Goal: Task Accomplishment & Management: Complete application form

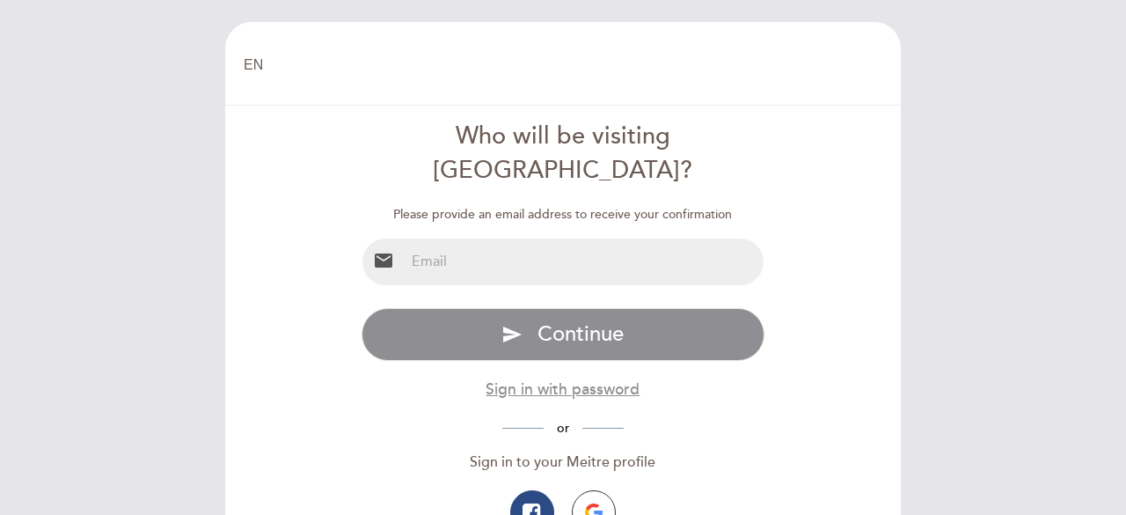
click at [533, 238] on input "email" at bounding box center [585, 261] width 360 height 47
type input "[EMAIL_ADDRESS][DOMAIN_NAME]"
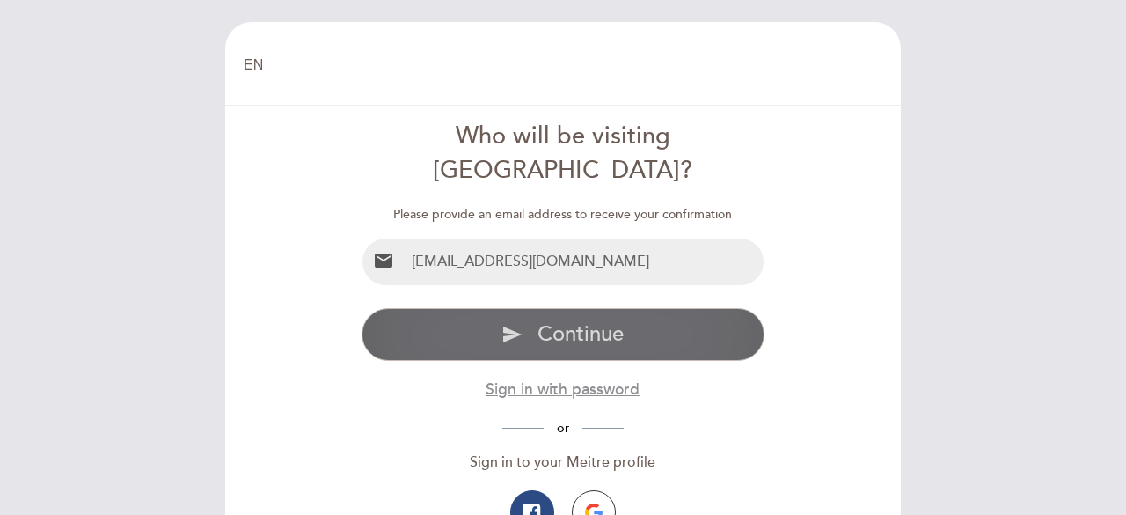
click at [477, 308] on button "send Continue" at bounding box center [564, 334] width 404 height 53
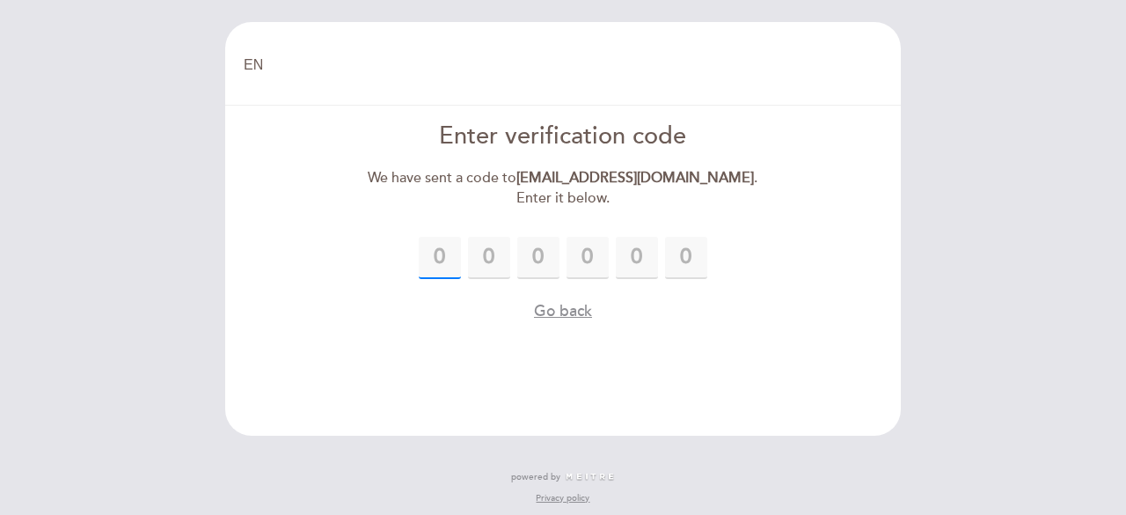
click at [445, 237] on input "text" at bounding box center [440, 258] width 42 height 42
type input "8"
type input "7"
type input "6"
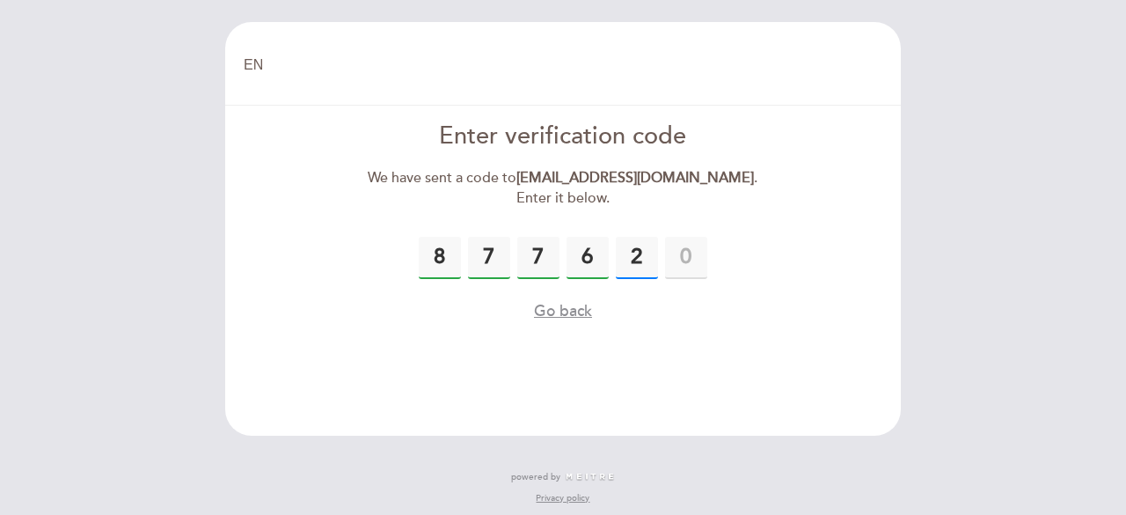
type input "2"
type input "7"
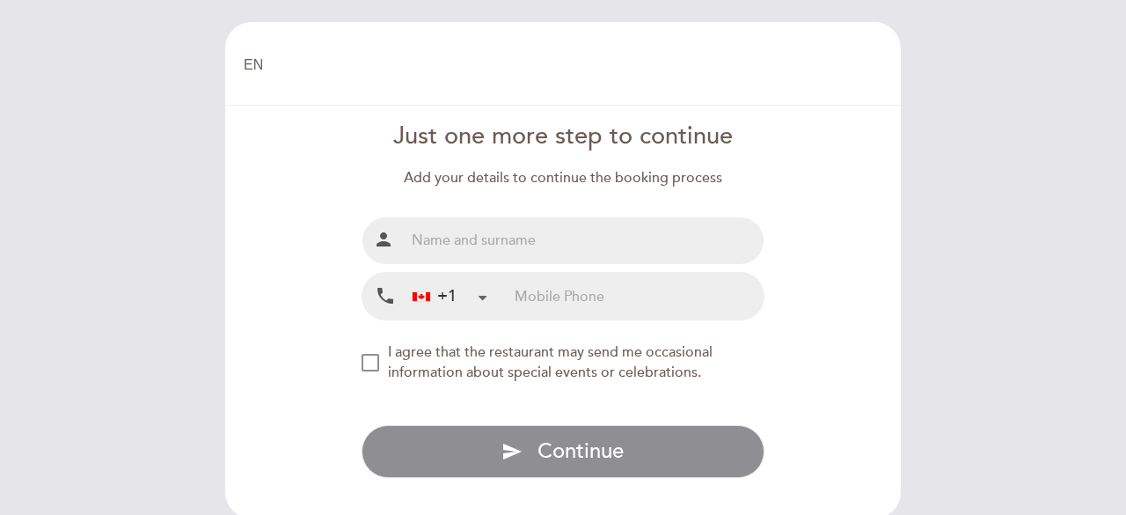
click at [445, 233] on input "text" at bounding box center [585, 240] width 360 height 47
type input "Larysse [PERSON_NAME] [PERSON_NAME]"
click at [591, 291] on input "tel" at bounding box center [639, 296] width 249 height 47
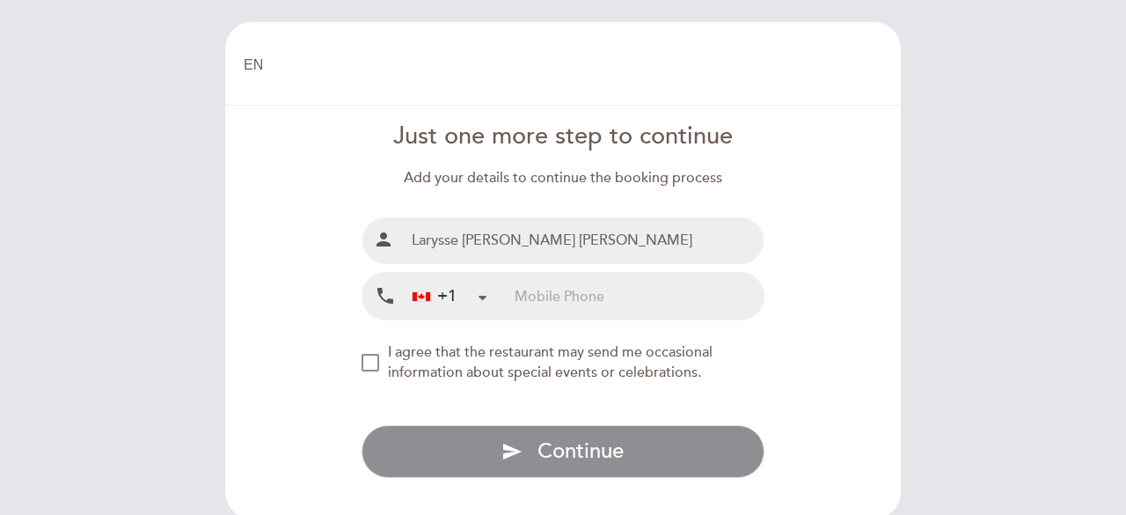
click at [591, 291] on input "tel" at bounding box center [639, 296] width 249 height 47
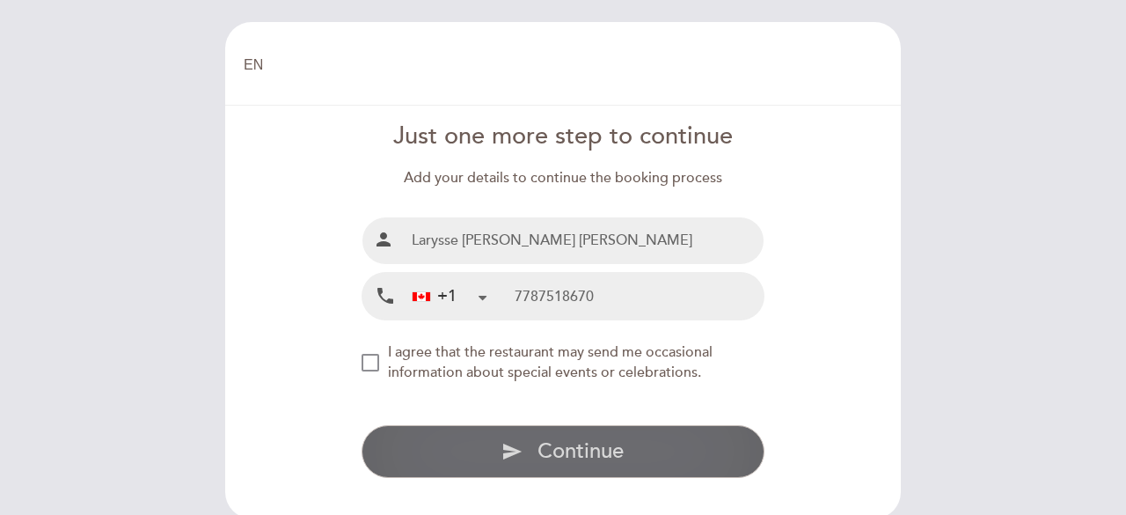
type input "7787518670"
click at [511, 443] on icon "send" at bounding box center [511, 451] width 21 height 21
